Goal: Information Seeking & Learning: Learn about a topic

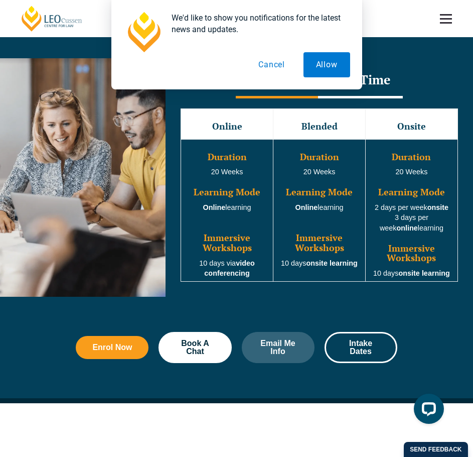
click at [273, 55] on button "Cancel" at bounding box center [272, 64] width 52 height 25
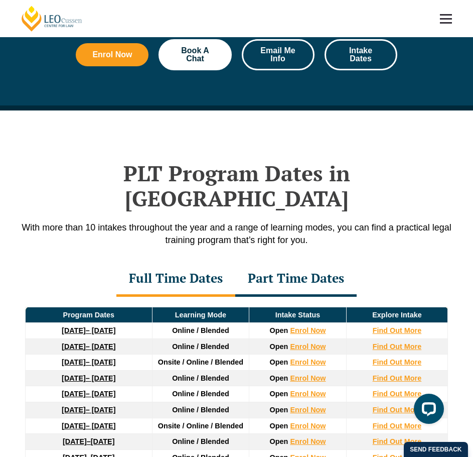
scroll to position [1054, 0]
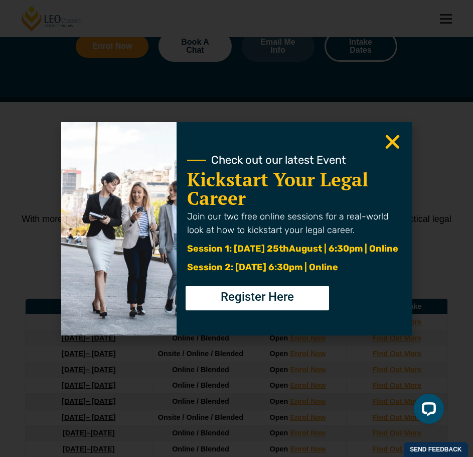
click at [395, 144] on use "Close" at bounding box center [393, 142] width 14 height 14
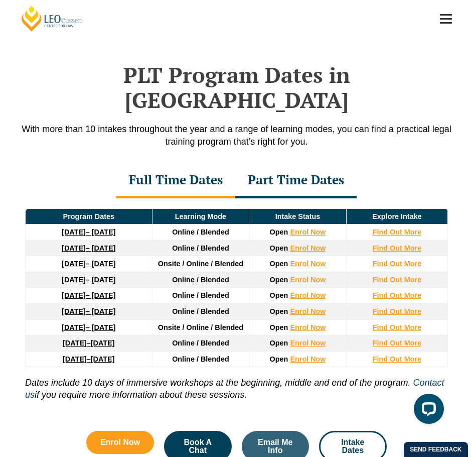
scroll to position [1155, 0]
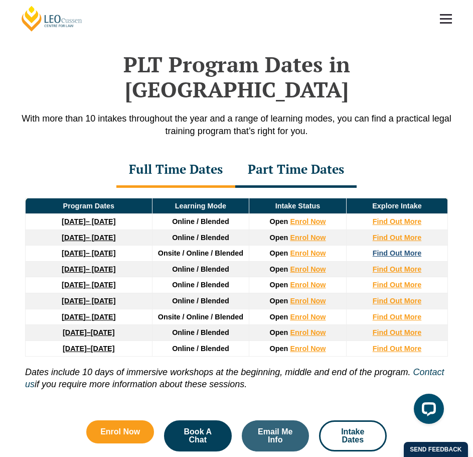
click at [387, 249] on strong "Find Out More" at bounding box center [397, 253] width 49 height 8
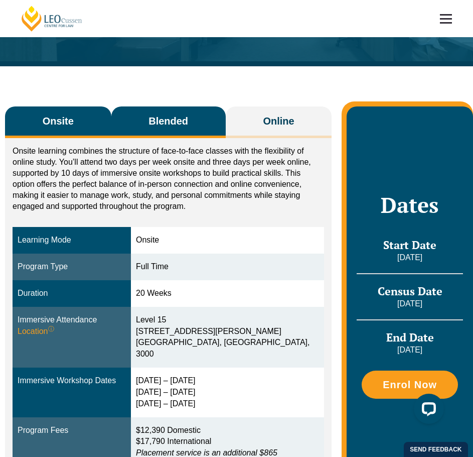
click at [186, 123] on span "Blended" at bounding box center [169, 121] width 40 height 14
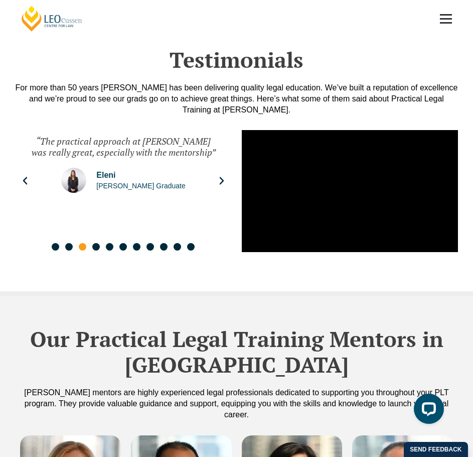
scroll to position [2410, 0]
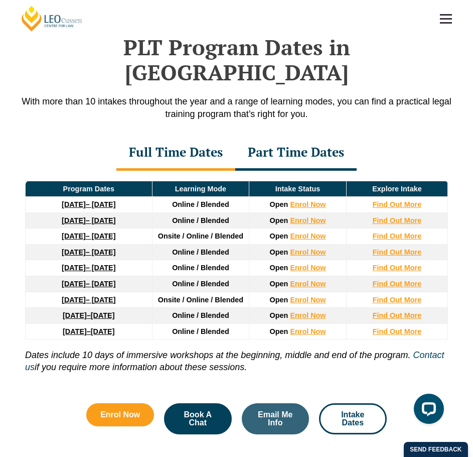
scroll to position [1176, 0]
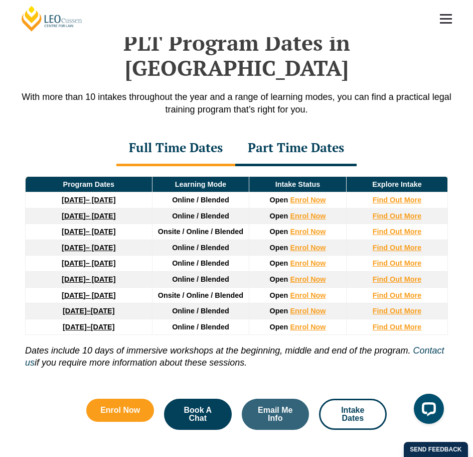
click at [293, 131] on div "Part Time Dates" at bounding box center [296, 148] width 122 height 35
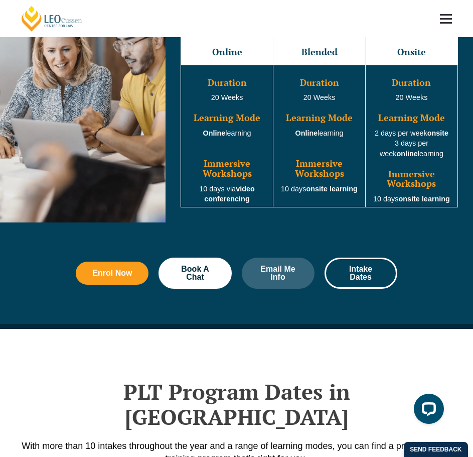
scroll to position [825, 0]
